Goal: Navigation & Orientation: Find specific page/section

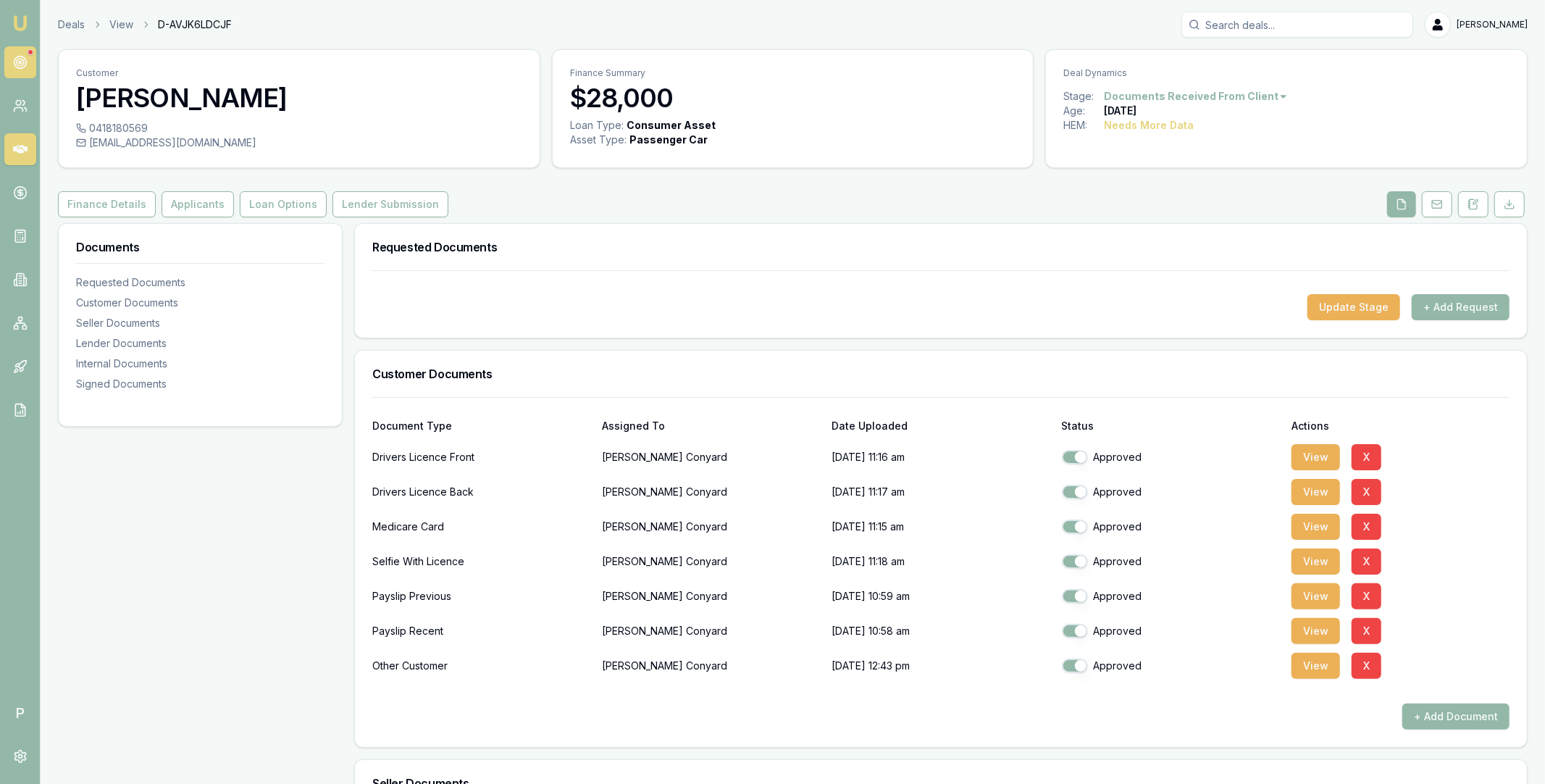
click at [24, 55] on icon at bounding box center [19, 62] width 14 height 14
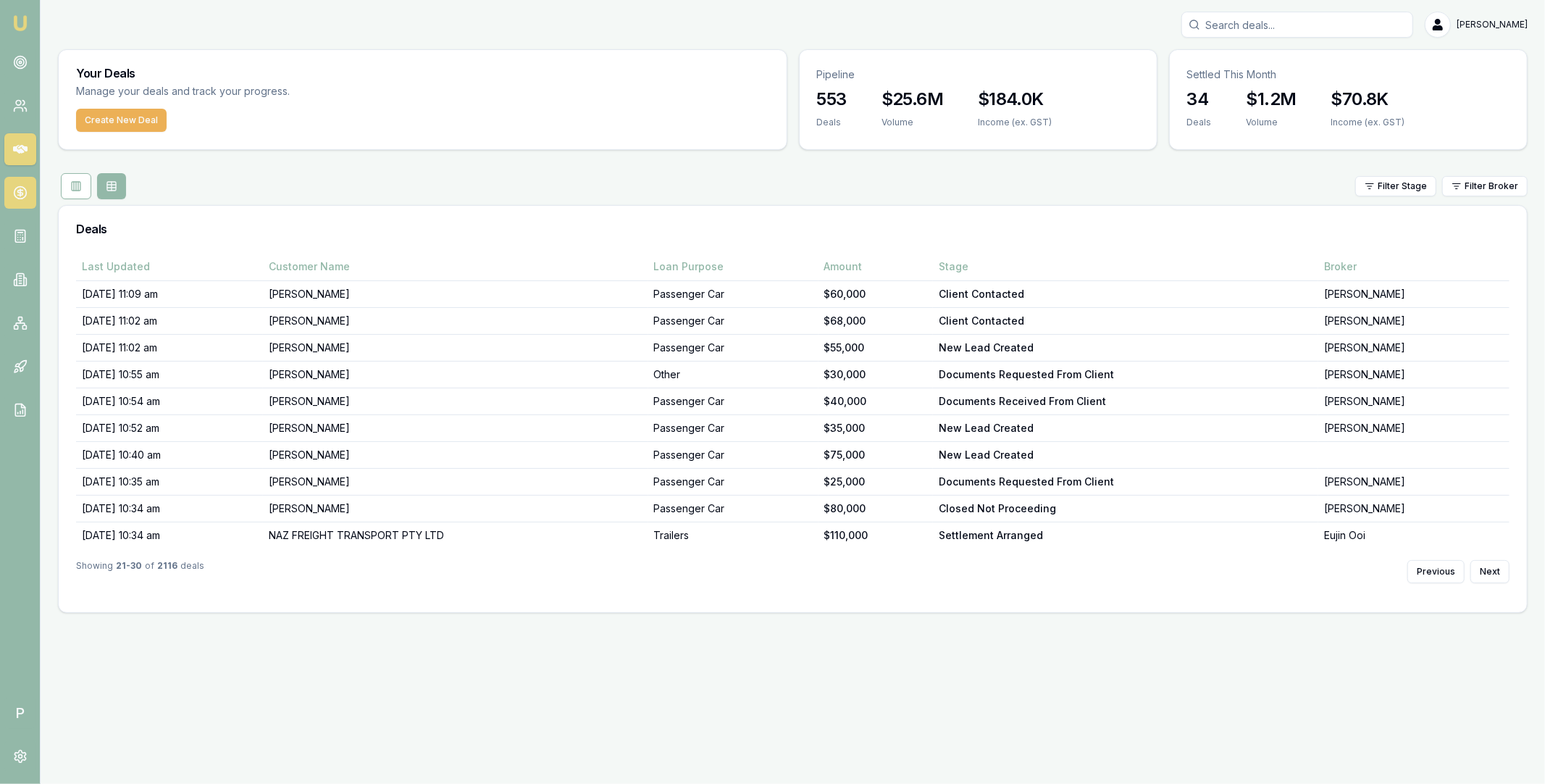
click at [22, 199] on icon at bounding box center [19, 192] width 14 height 14
